Goal: Entertainment & Leisure: Browse casually

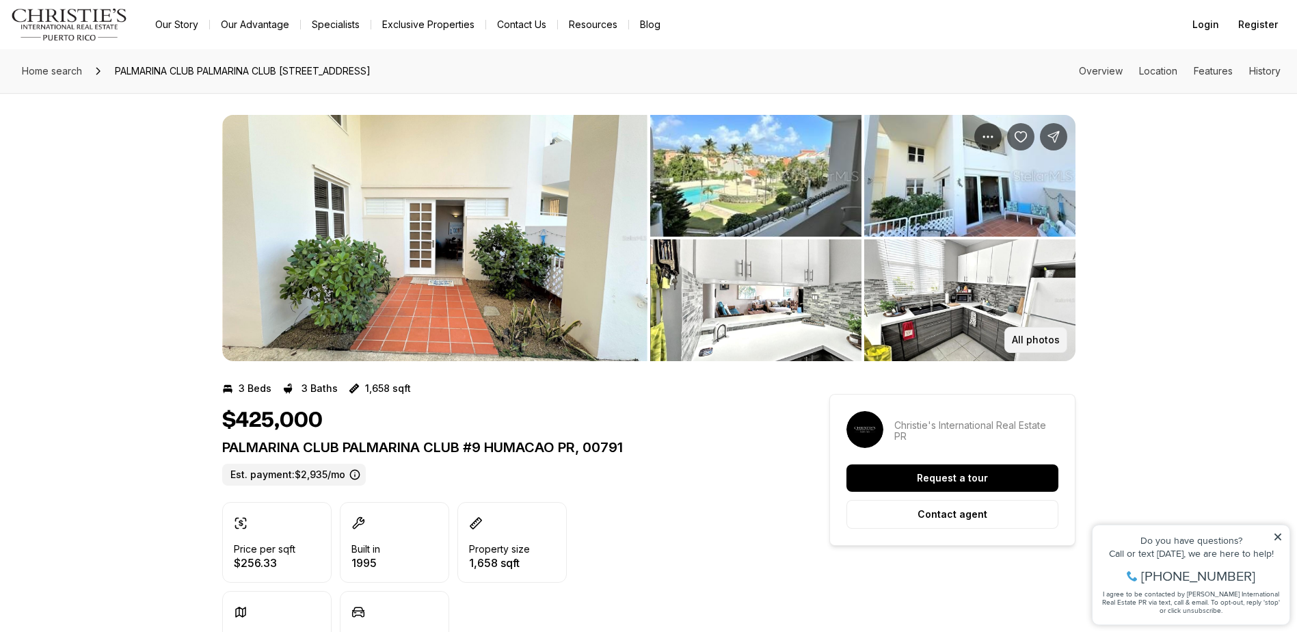
click at [1027, 343] on p "All photos" at bounding box center [1036, 339] width 48 height 11
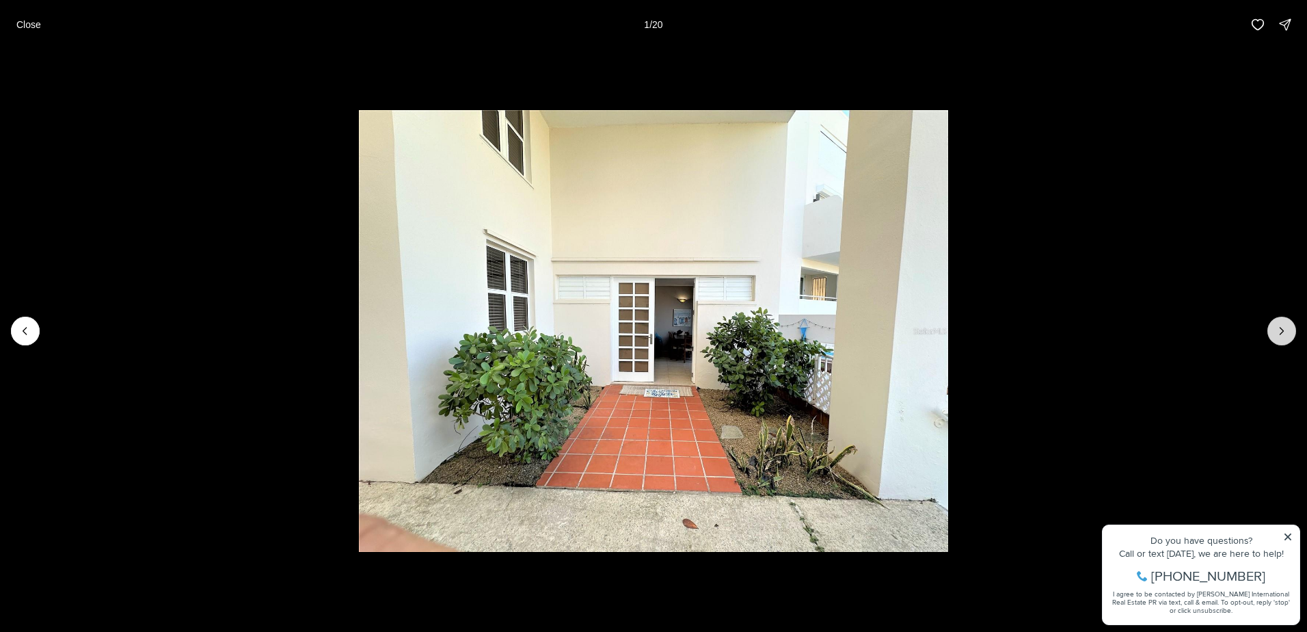
click at [1286, 321] on button "Next slide" at bounding box center [1281, 330] width 29 height 29
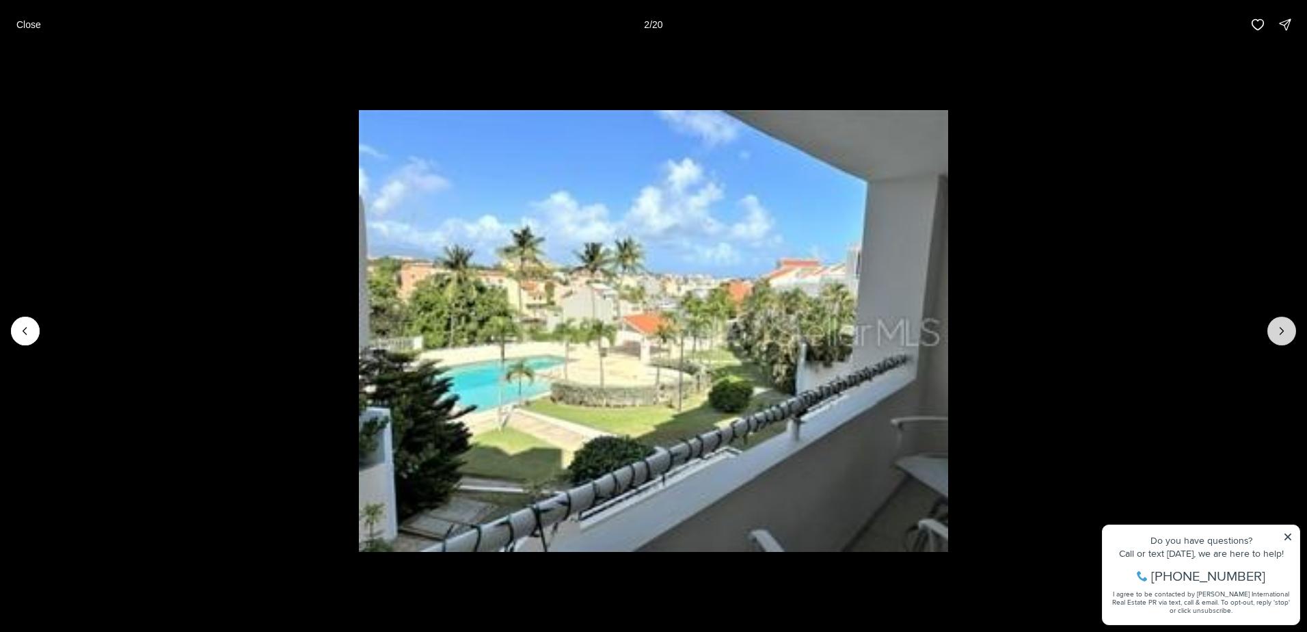
click at [1286, 321] on button "Next slide" at bounding box center [1281, 330] width 29 height 29
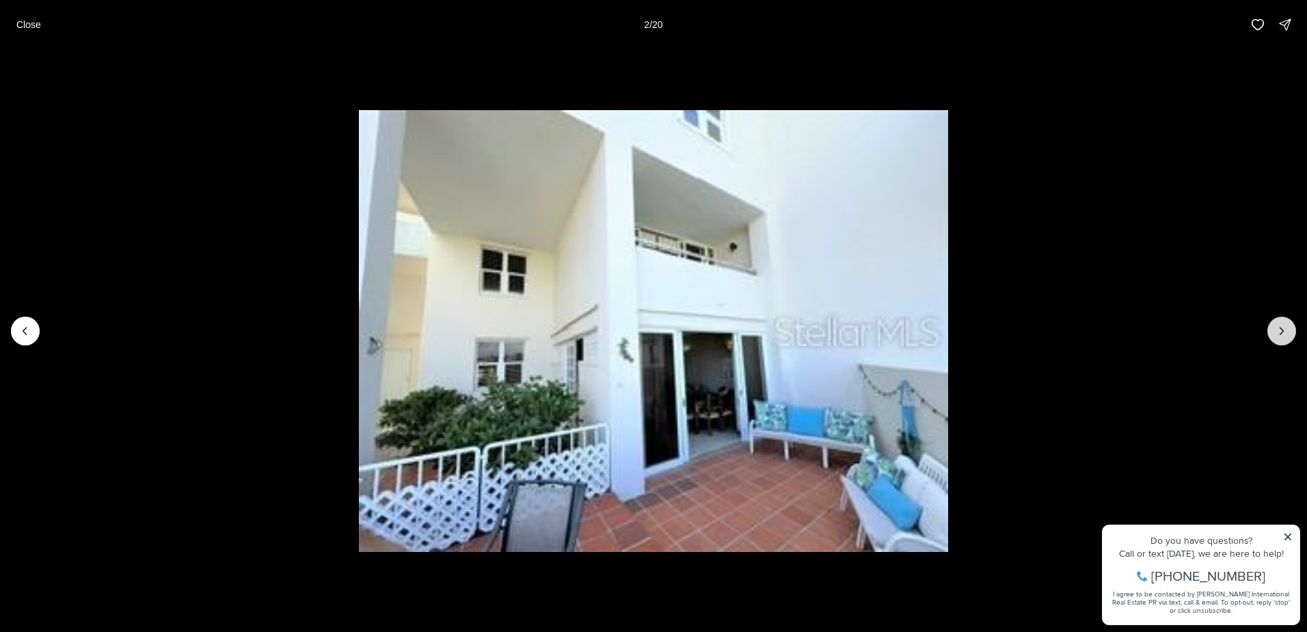
click at [1286, 321] on button "Next slide" at bounding box center [1281, 330] width 29 height 29
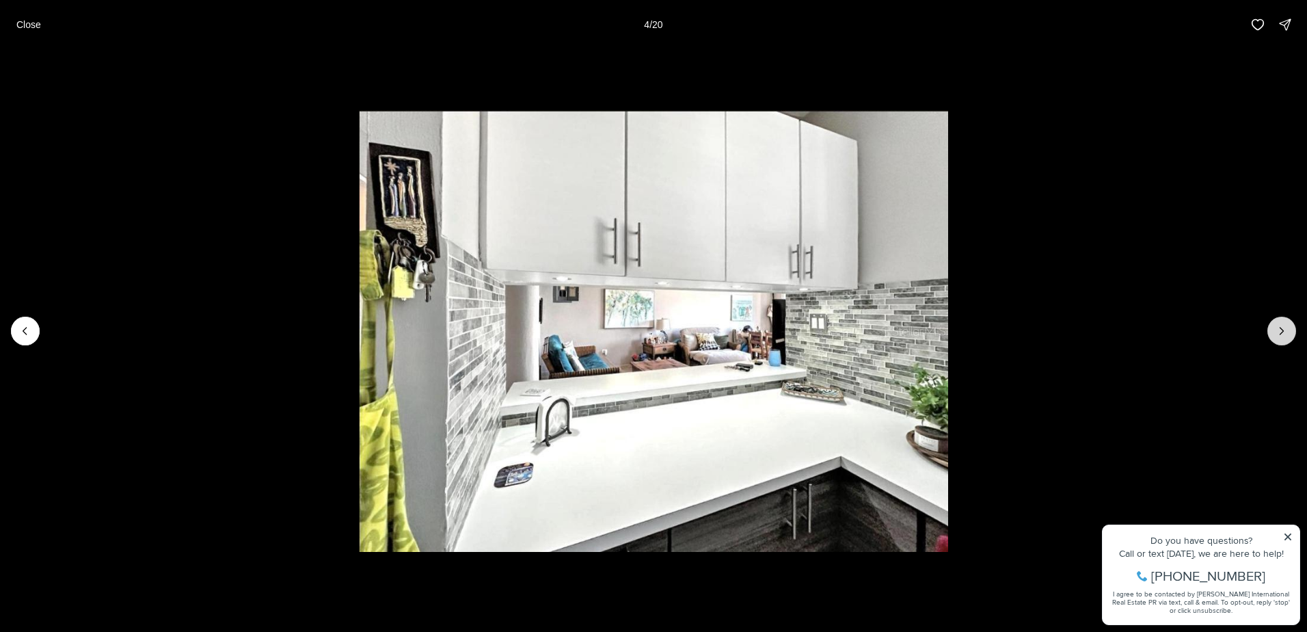
click at [1286, 321] on button "Next slide" at bounding box center [1281, 330] width 29 height 29
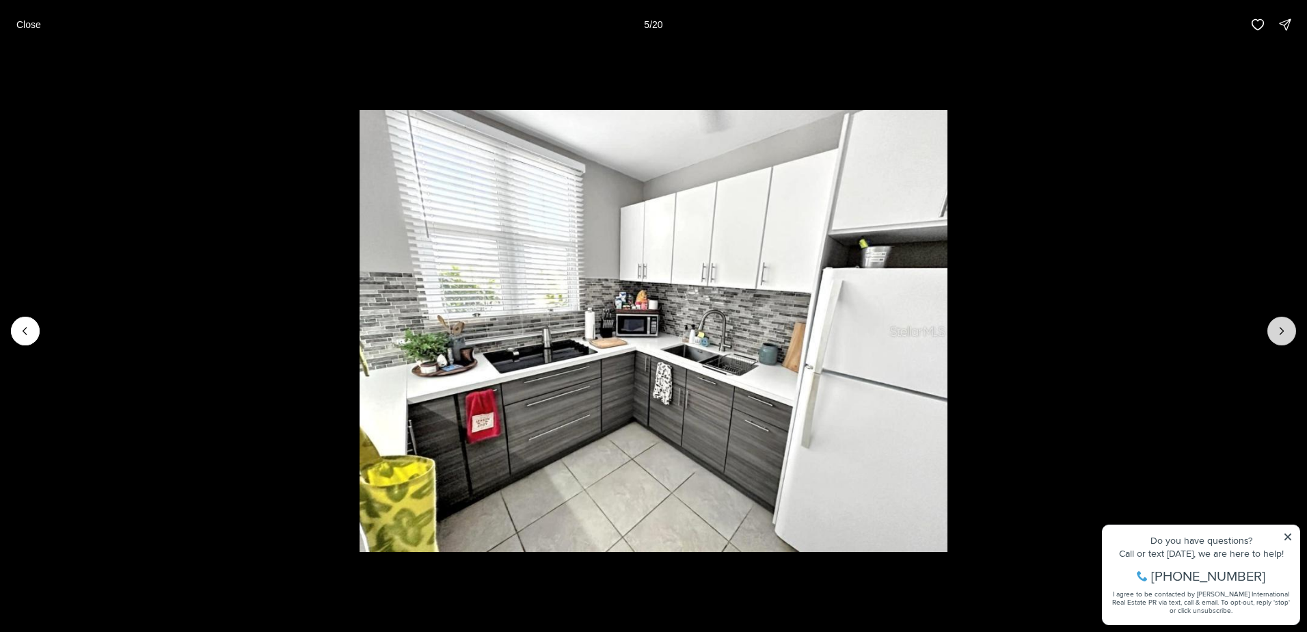
click at [1286, 321] on button "Next slide" at bounding box center [1281, 330] width 29 height 29
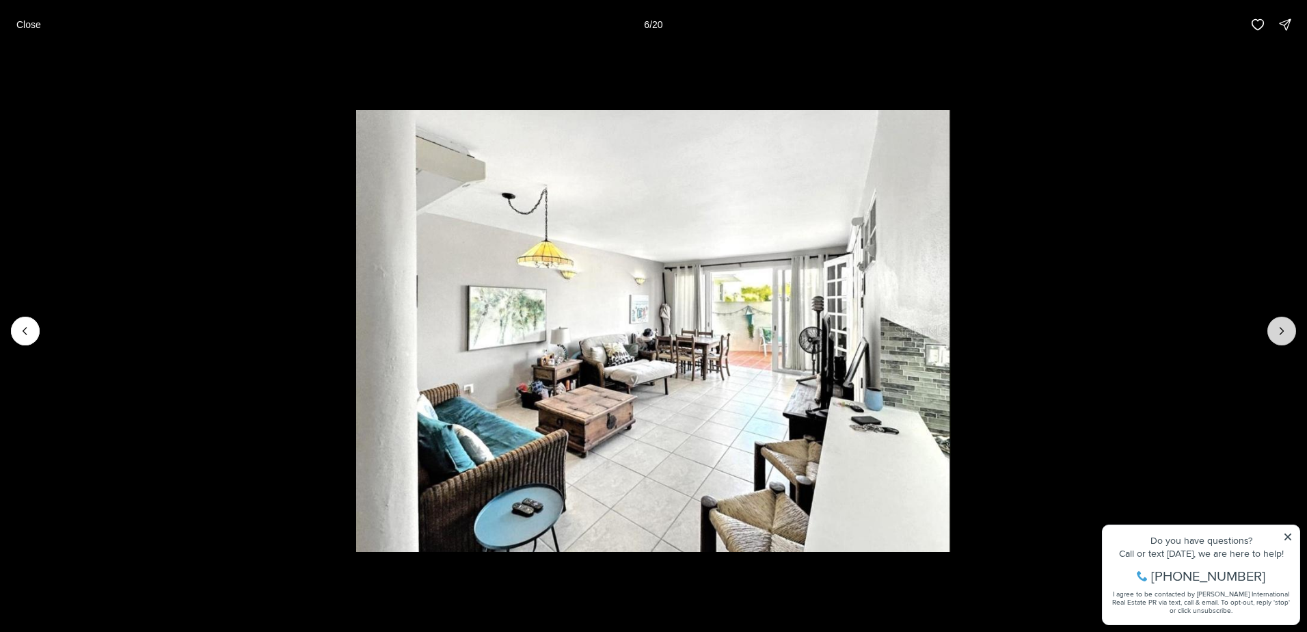
click at [1286, 321] on button "Next slide" at bounding box center [1281, 330] width 29 height 29
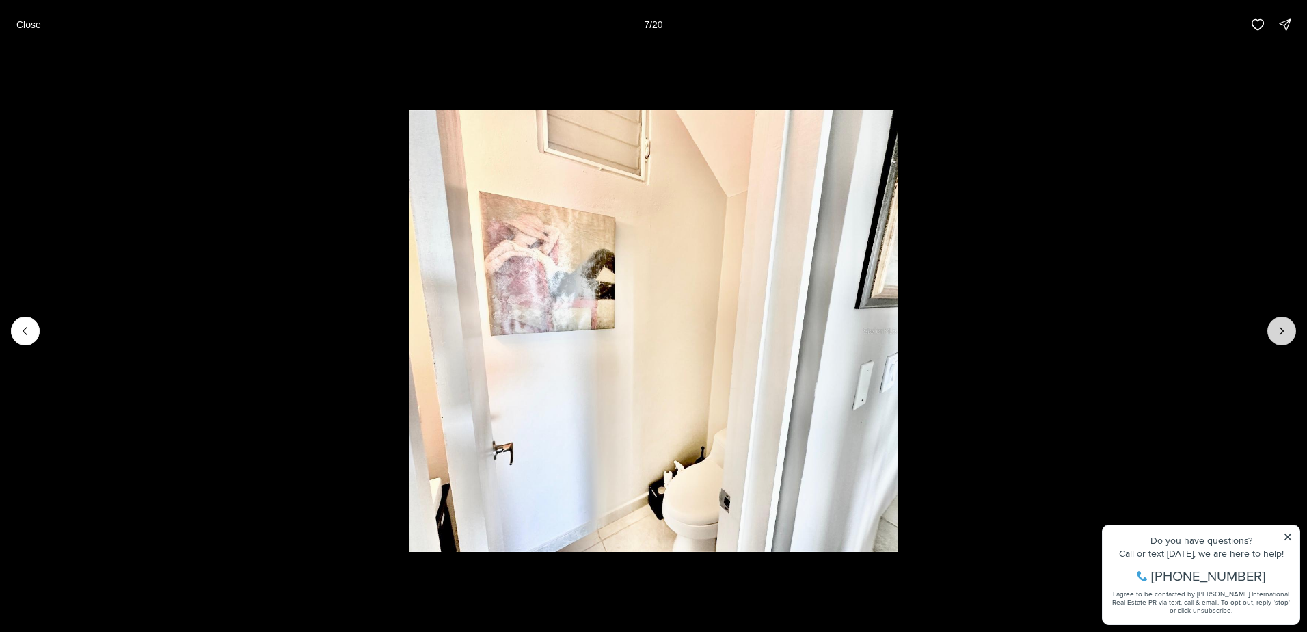
click at [1286, 321] on button "Next slide" at bounding box center [1281, 330] width 29 height 29
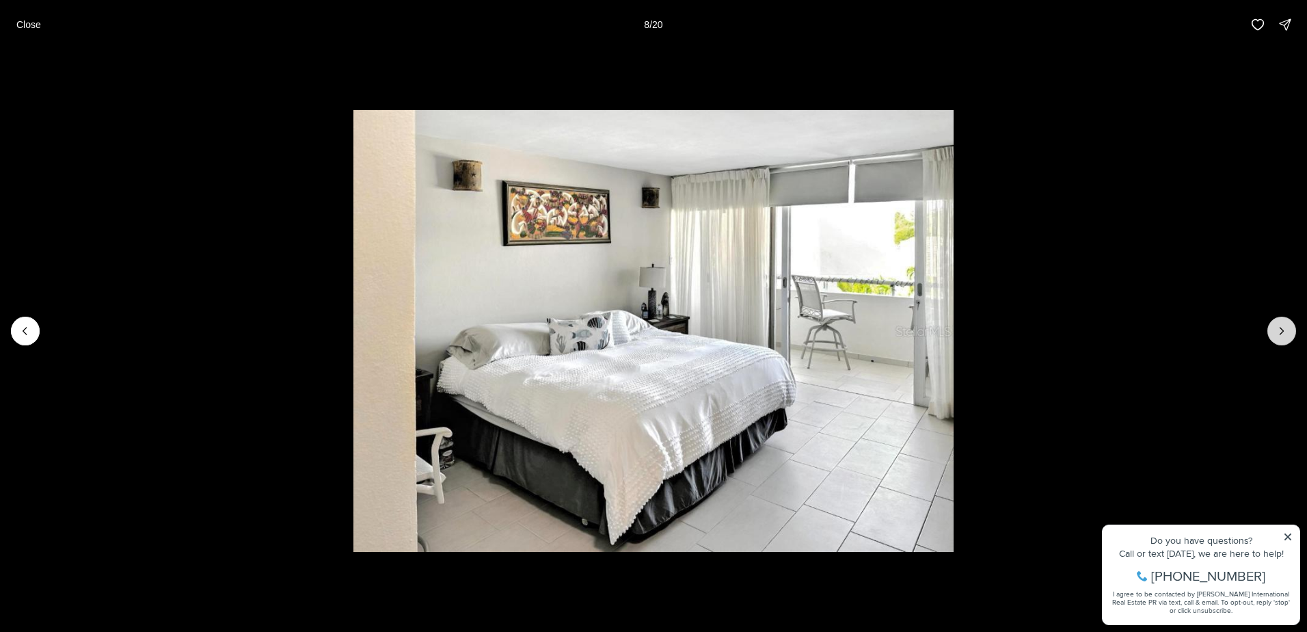
click at [1286, 321] on button "Next slide" at bounding box center [1281, 330] width 29 height 29
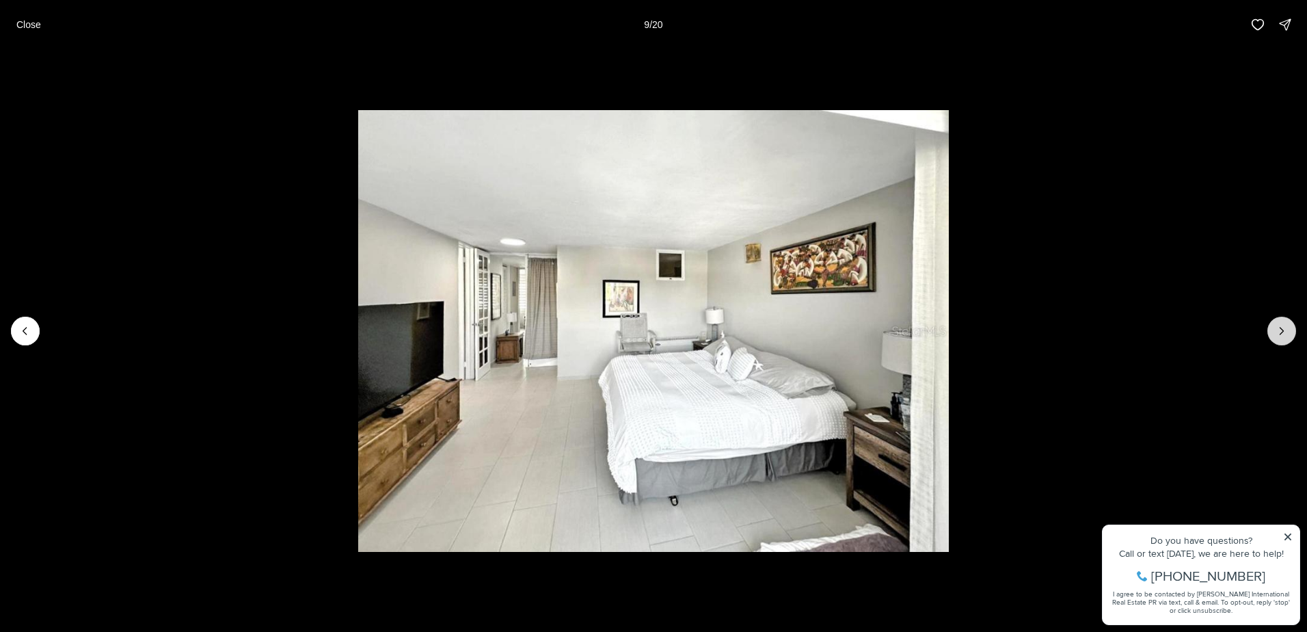
click at [1286, 321] on button "Next slide" at bounding box center [1281, 330] width 29 height 29
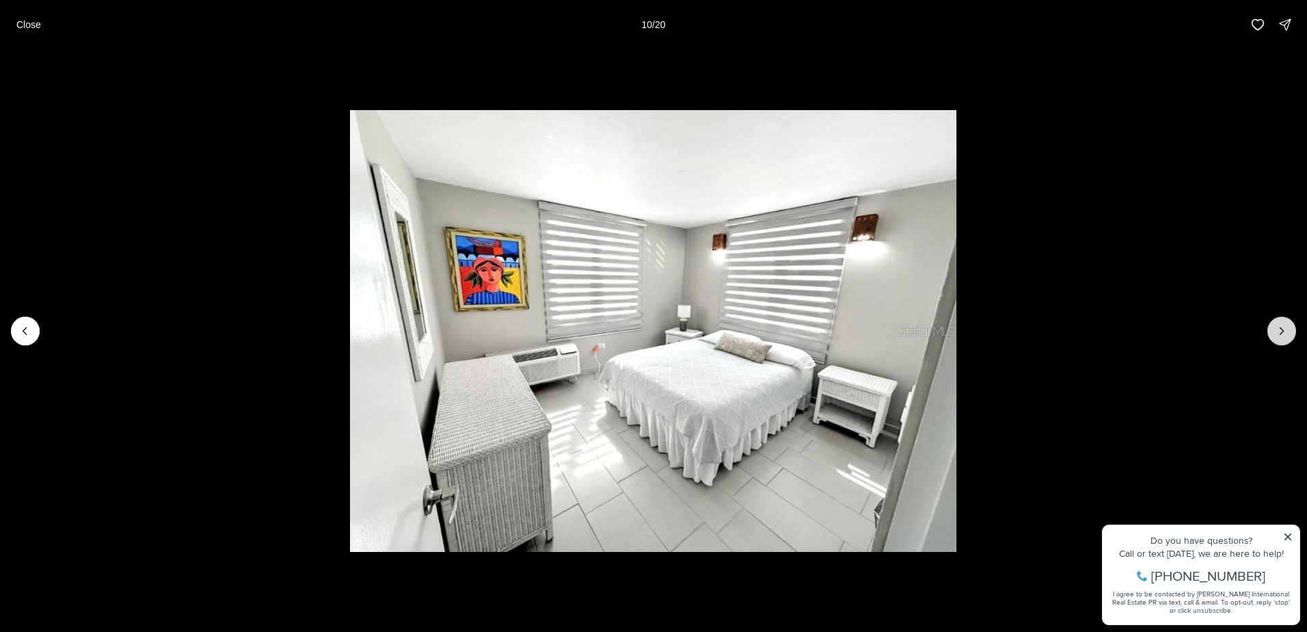
click at [1286, 321] on button "Next slide" at bounding box center [1281, 330] width 29 height 29
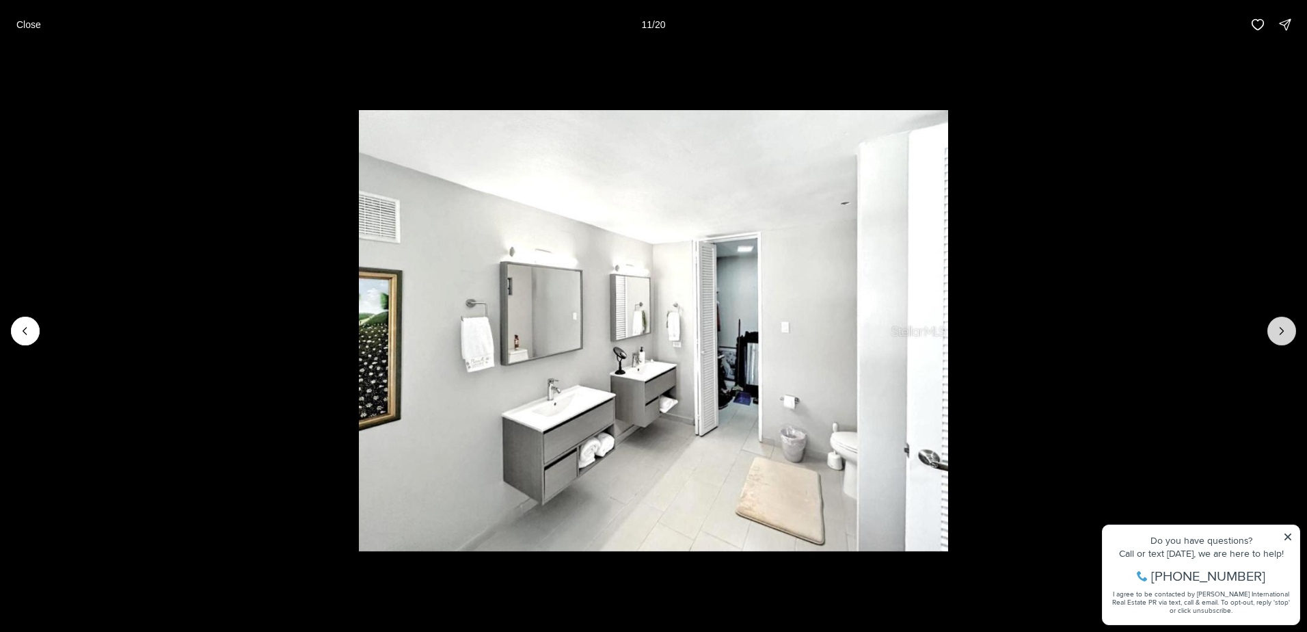
click at [1286, 321] on button "Next slide" at bounding box center [1281, 330] width 29 height 29
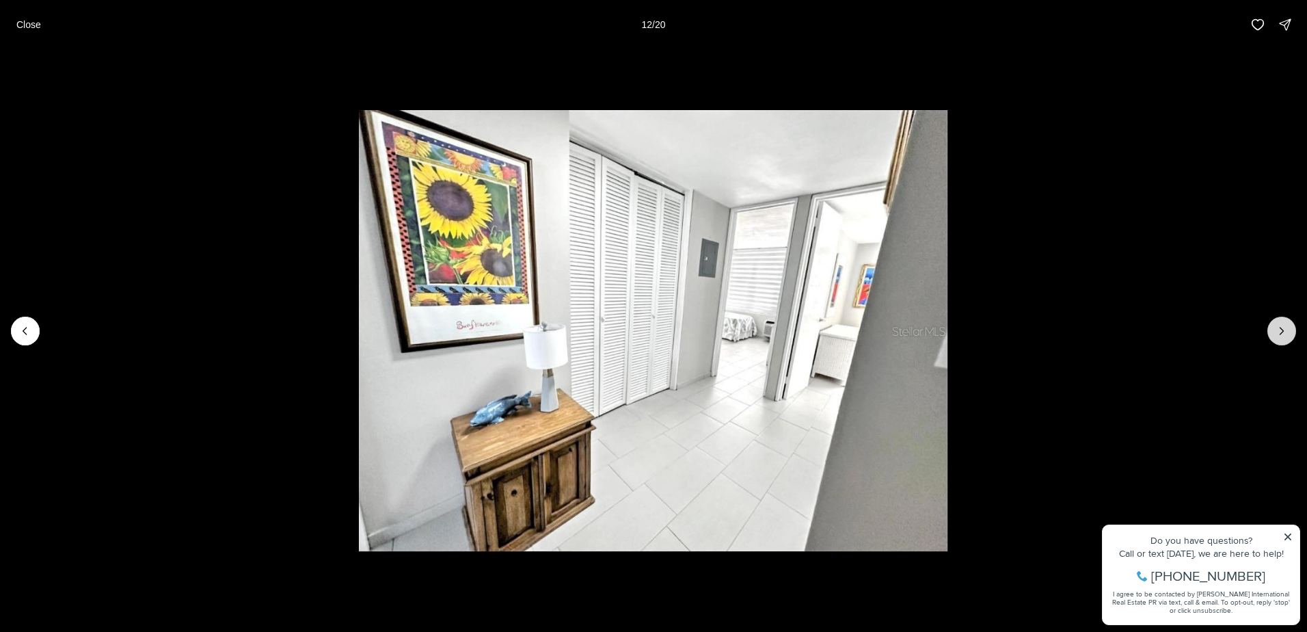
click at [1286, 321] on button "Next slide" at bounding box center [1281, 330] width 29 height 29
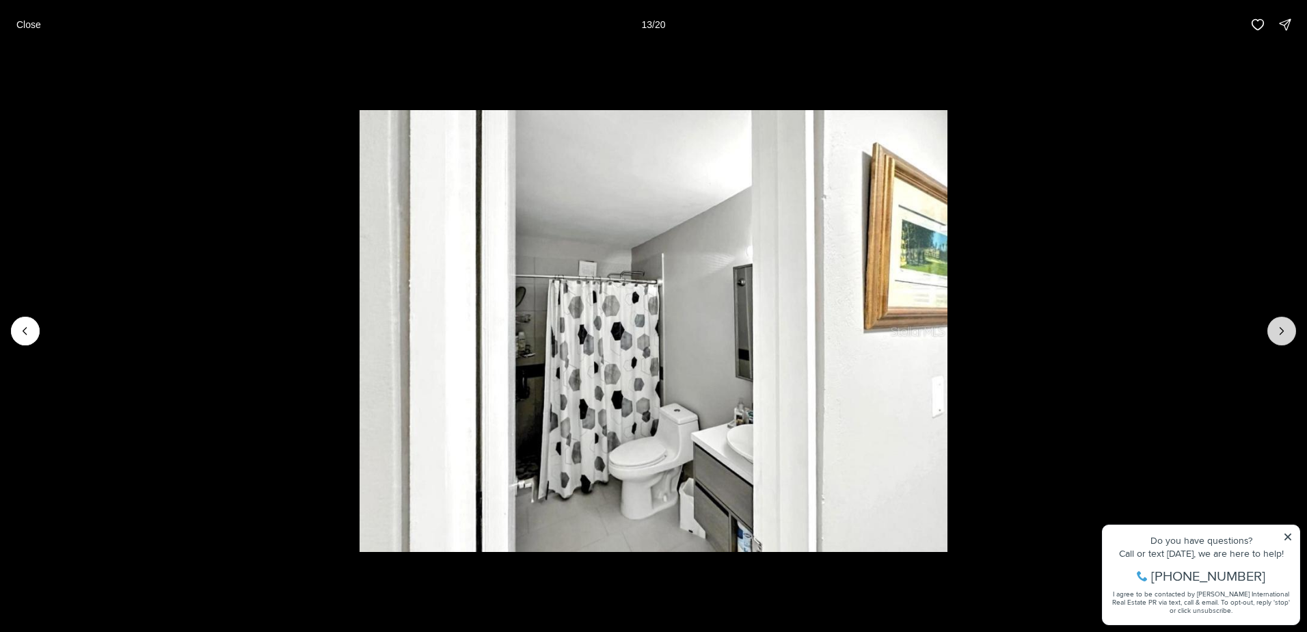
click at [1286, 321] on button "Next slide" at bounding box center [1281, 330] width 29 height 29
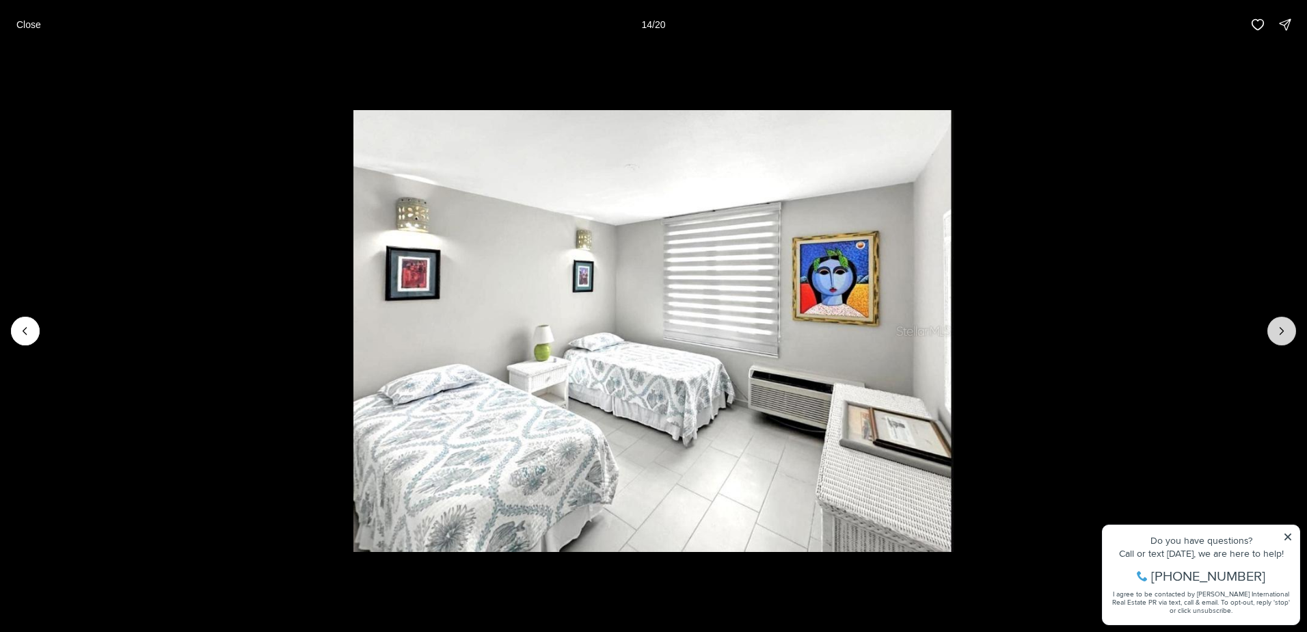
click at [1289, 322] on button "Next slide" at bounding box center [1281, 330] width 29 height 29
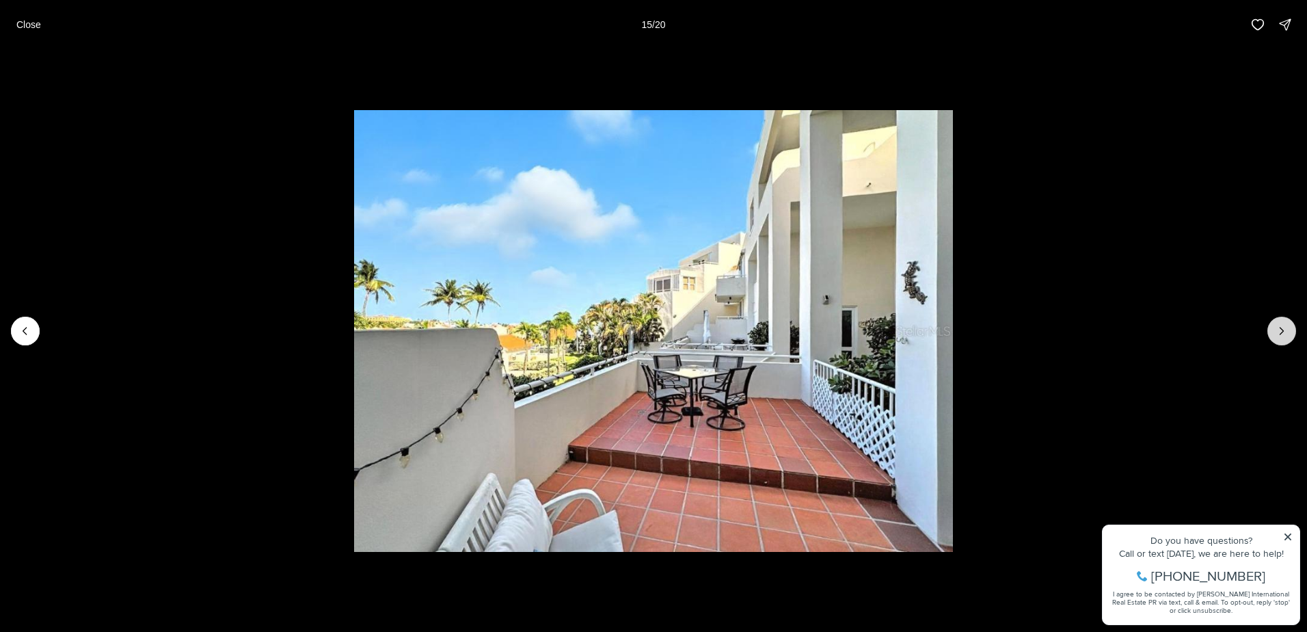
click at [1289, 322] on button "Next slide" at bounding box center [1281, 330] width 29 height 29
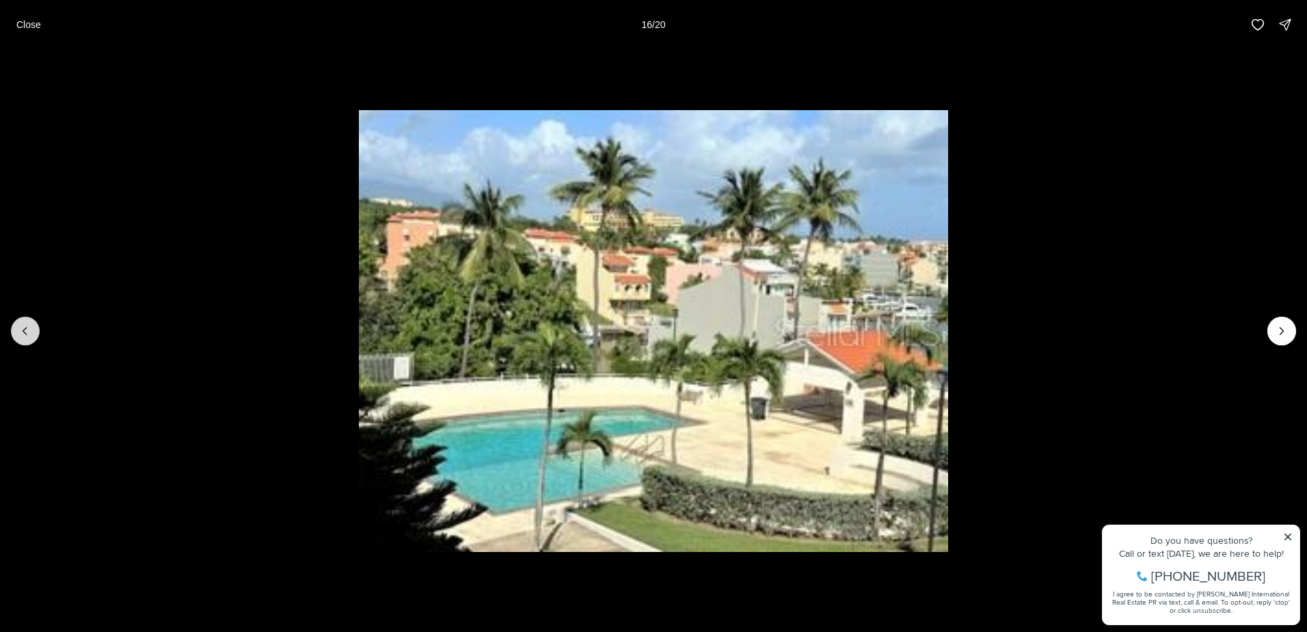
click at [22, 336] on icon "Previous slide" at bounding box center [25, 331] width 14 height 14
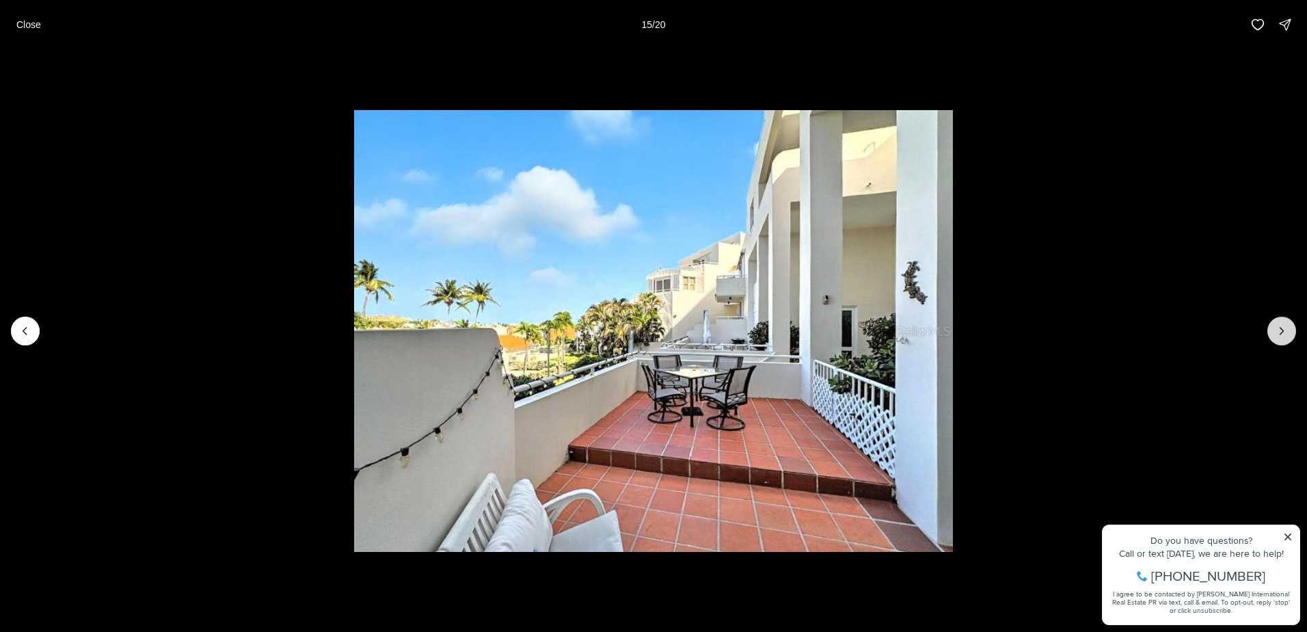
click at [1273, 336] on button "Next slide" at bounding box center [1281, 330] width 29 height 29
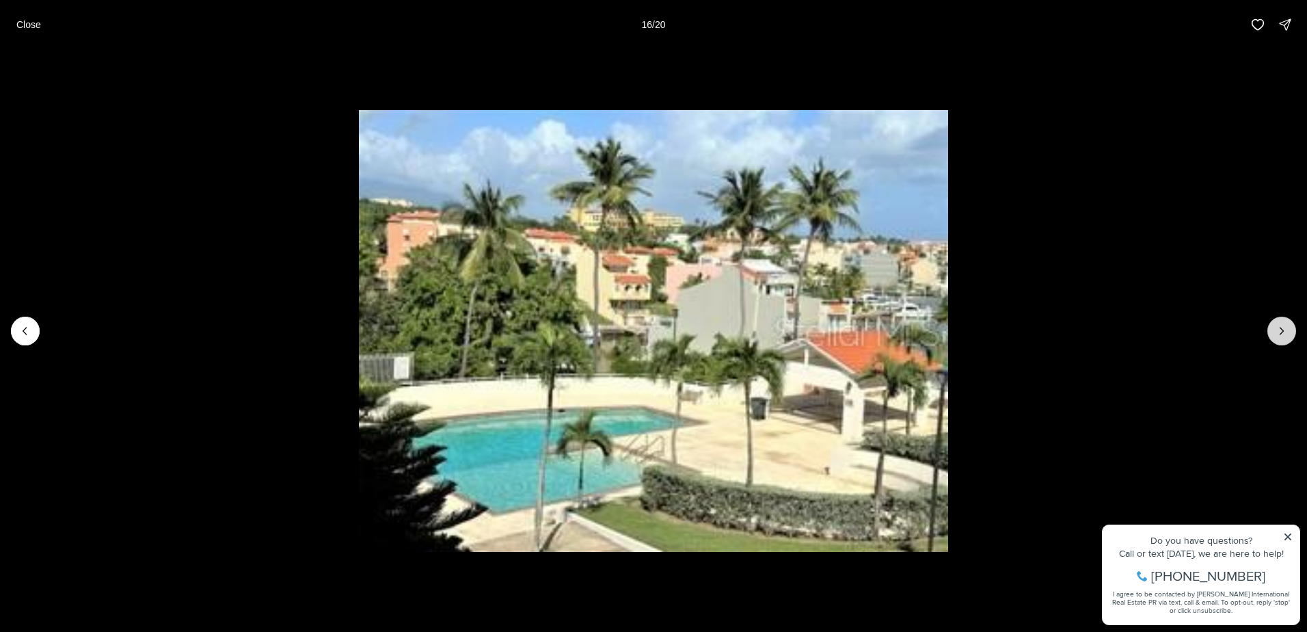
click at [1273, 336] on button "Next slide" at bounding box center [1281, 330] width 29 height 29
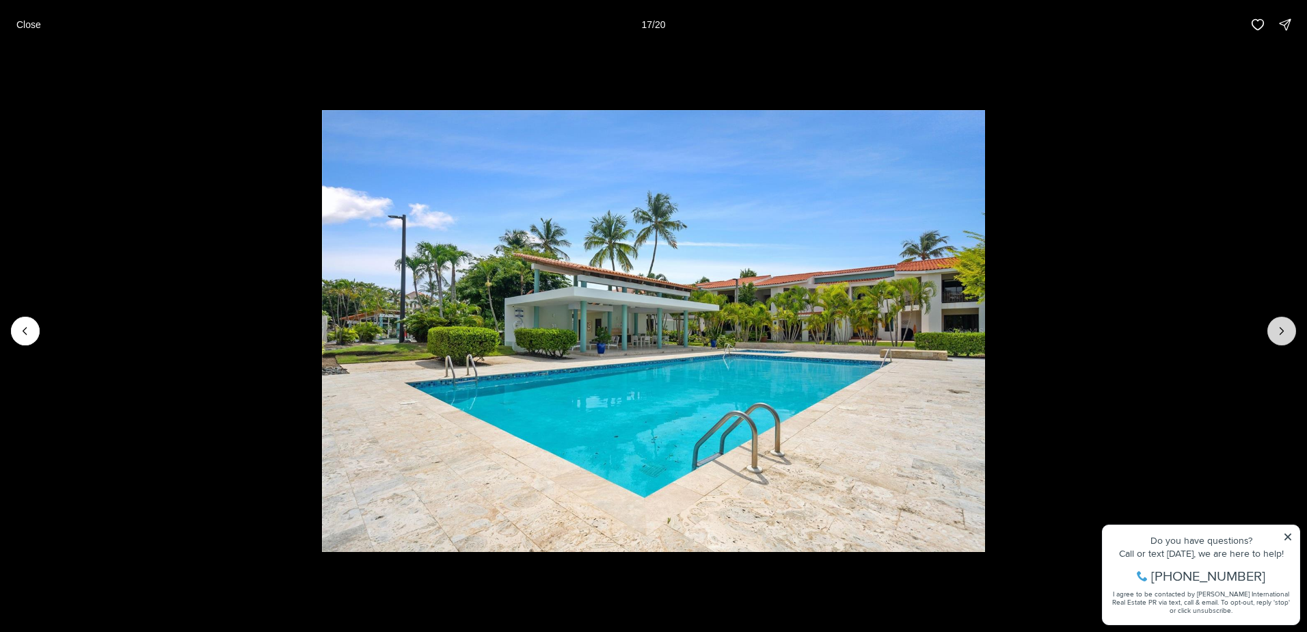
click at [1273, 336] on button "Next slide" at bounding box center [1281, 330] width 29 height 29
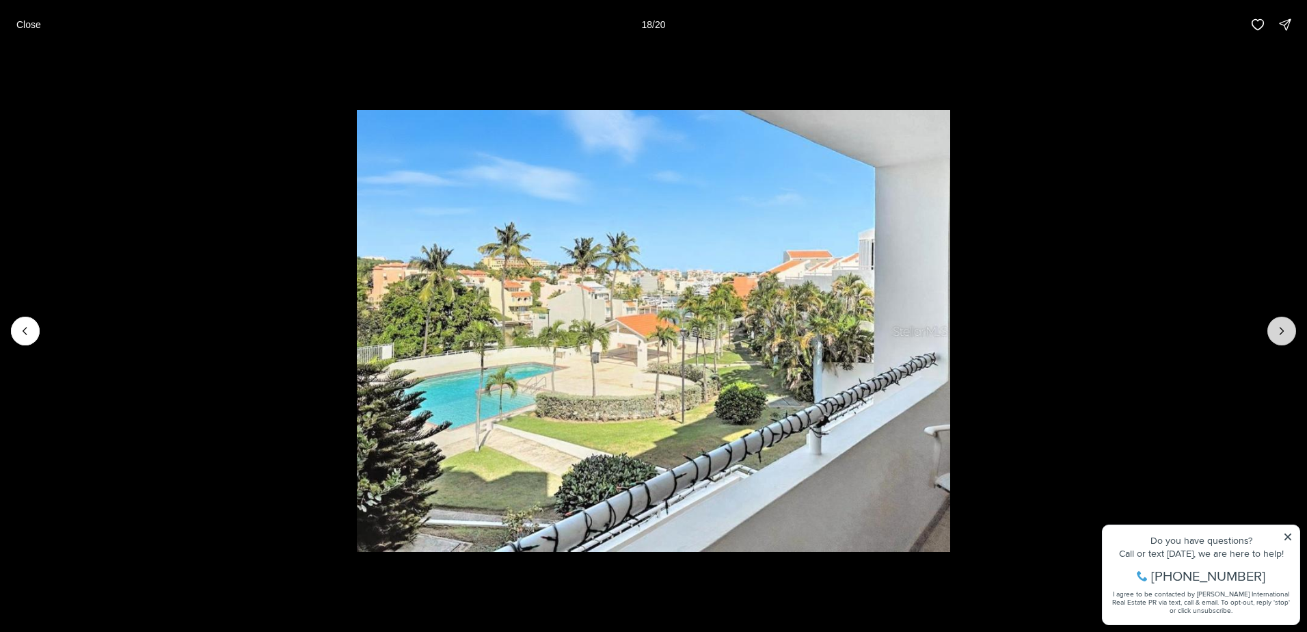
click at [1274, 335] on button "Next slide" at bounding box center [1281, 330] width 29 height 29
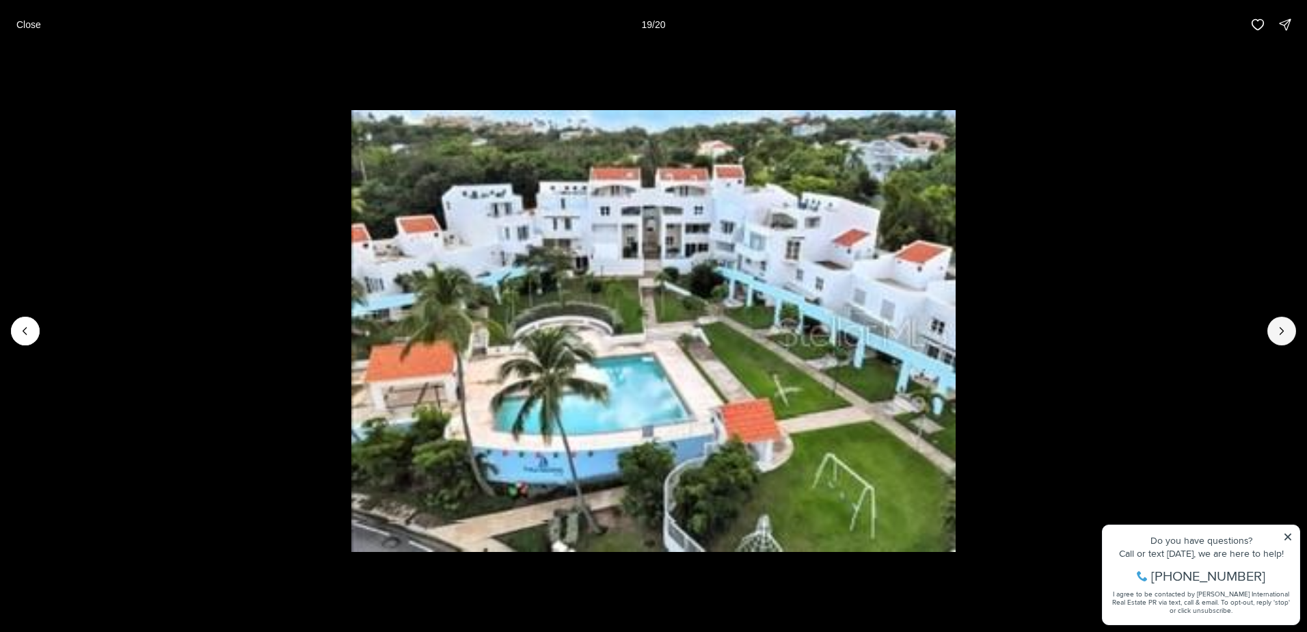
drag, startPoint x: 1273, startPoint y: 335, endPoint x: 1272, endPoint y: 343, distance: 8.3
click at [1272, 341] on button "Next slide" at bounding box center [1281, 330] width 29 height 29
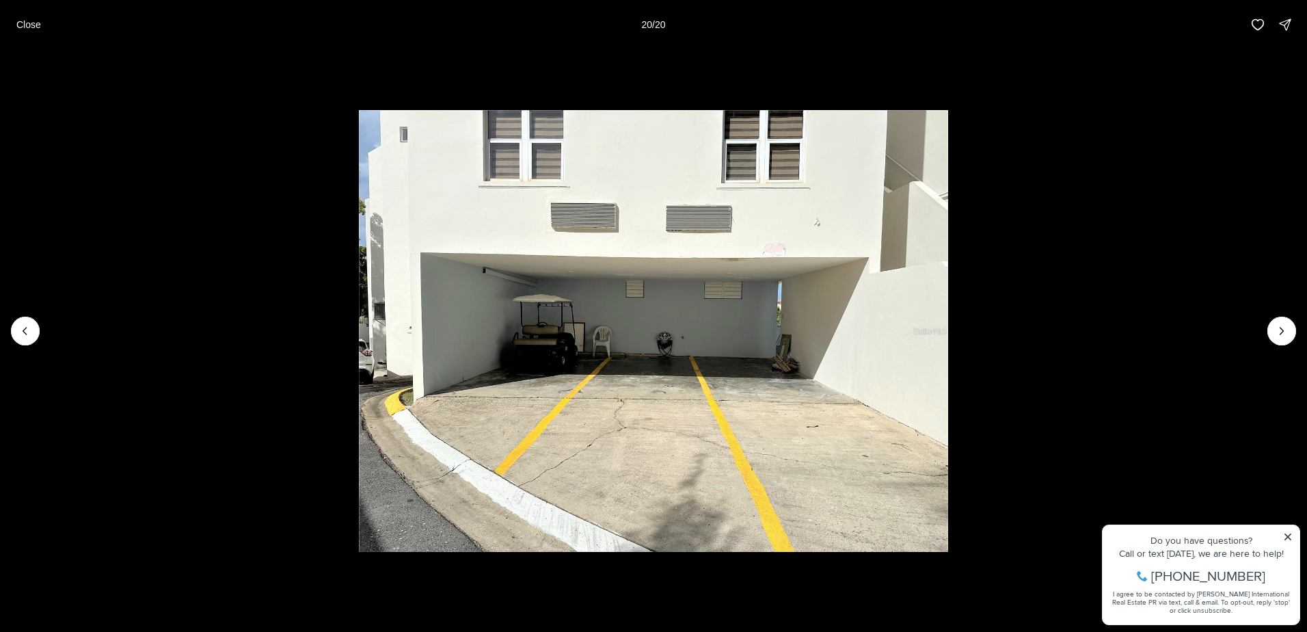
click at [1281, 330] on div at bounding box center [1281, 330] width 29 height 29
